Goal: Find specific page/section: Find specific page/section

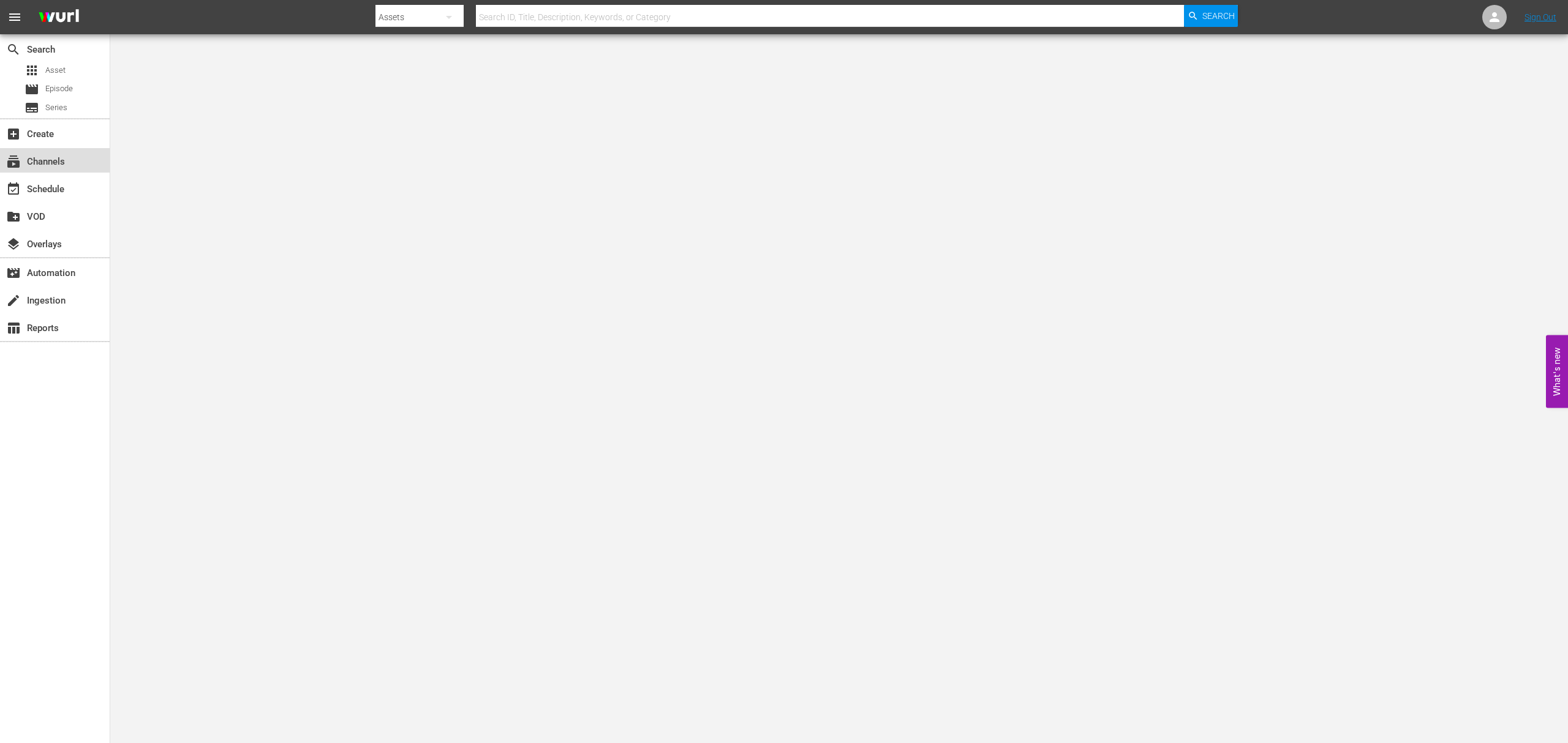
click at [46, 159] on div "subscriptions Channels" at bounding box center [34, 160] width 69 height 11
